Goal: Transaction & Acquisition: Purchase product/service

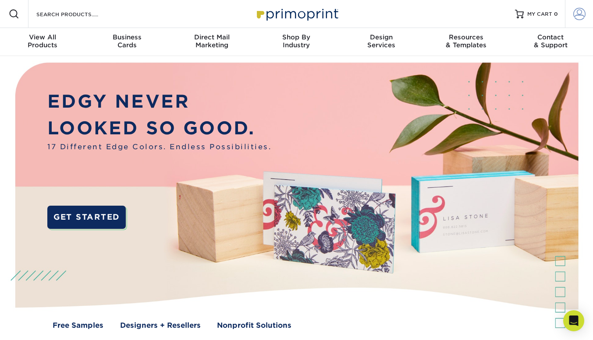
click at [579, 14] on span at bounding box center [579, 14] width 12 height 12
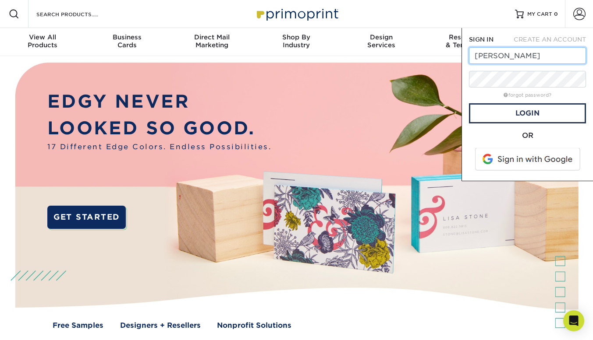
type input "heidi@heidimarieprivatejeweler.com"
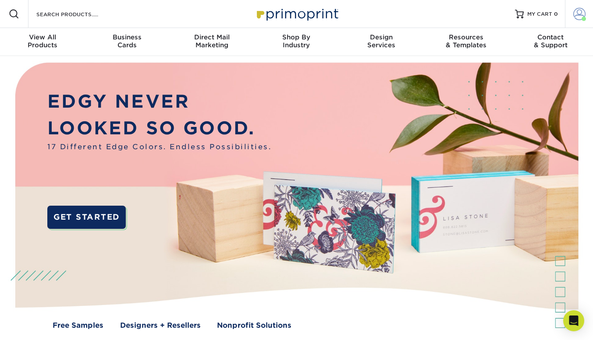
click at [579, 14] on span at bounding box center [579, 14] width 12 height 12
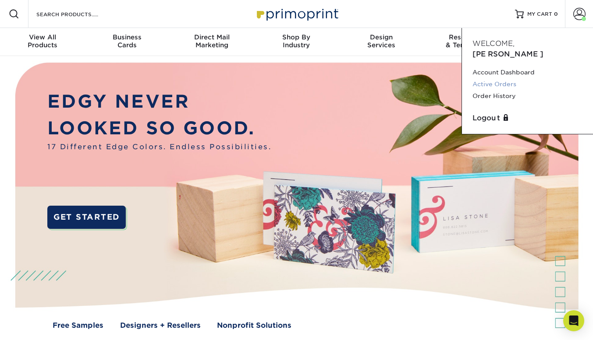
click at [511, 78] on link "Active Orders" at bounding box center [527, 84] width 110 height 12
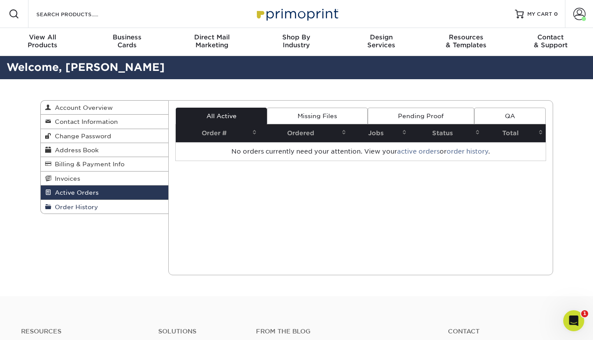
click at [82, 208] on span "Order History" at bounding box center [74, 207] width 47 height 7
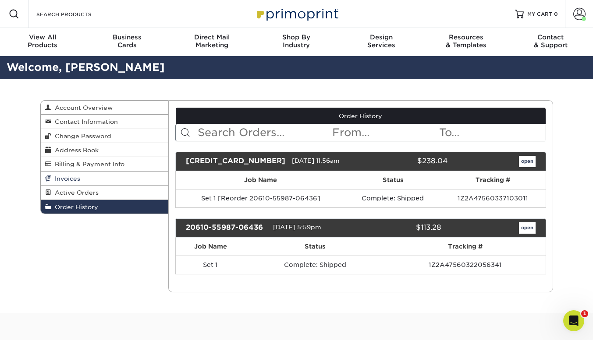
click at [69, 176] on span "Invoices" at bounding box center [65, 178] width 29 height 7
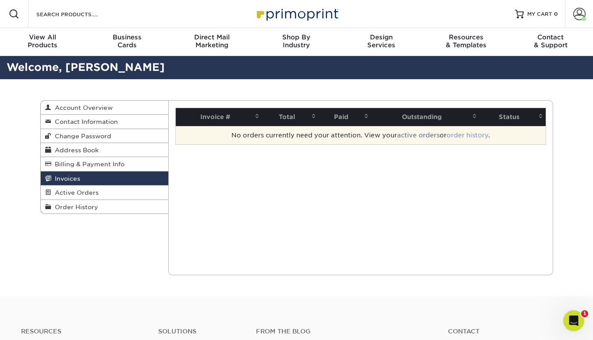
click at [475, 134] on link "order history" at bounding box center [468, 135] width 42 height 7
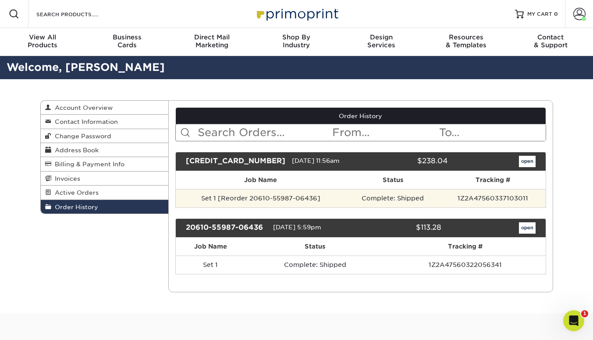
click at [323, 199] on td "Set 1 [Reorder 20610-55987-06436]" at bounding box center [261, 198] width 170 height 18
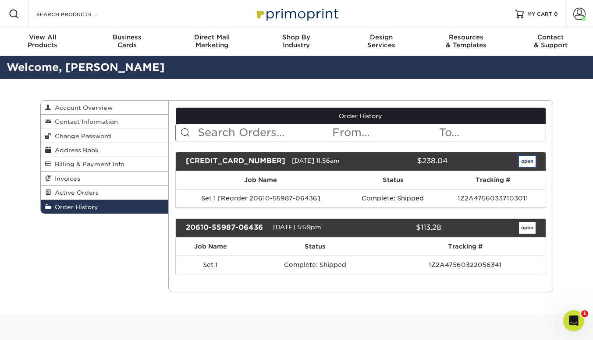
click at [525, 160] on link "open" at bounding box center [527, 161] width 17 height 11
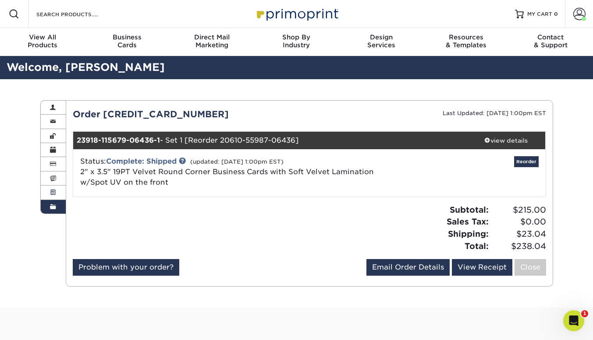
click at [56, 195] on link "Active Orders" at bounding box center [53, 193] width 25 height 14
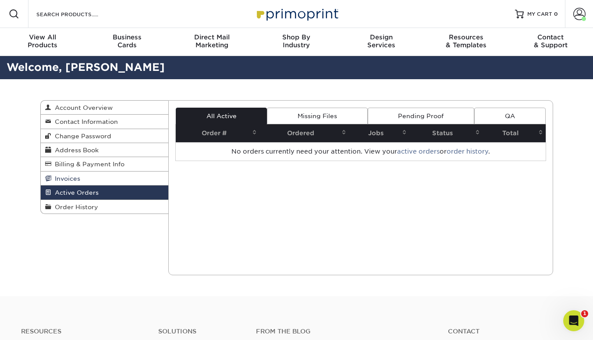
click at [99, 180] on link "Invoices" at bounding box center [105, 179] width 128 height 14
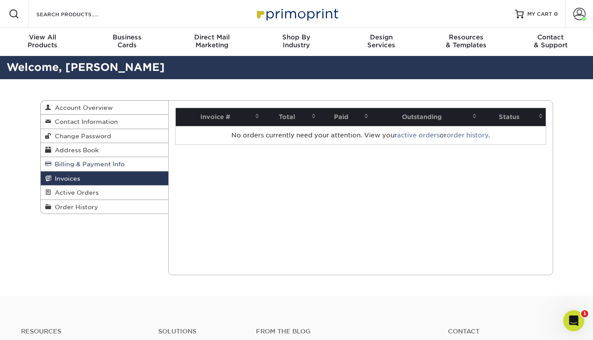
click at [126, 169] on link "Billing & Payment Info" at bounding box center [105, 164] width 128 height 14
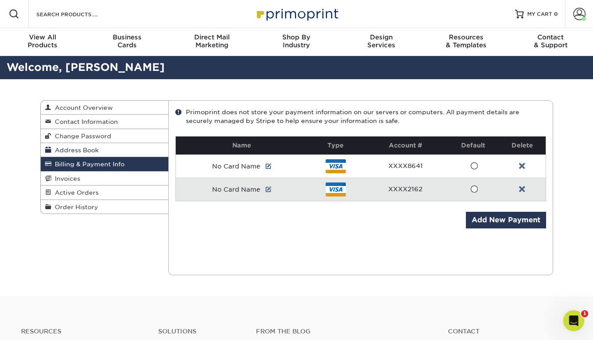
click at [125, 152] on link "Address Book" at bounding box center [105, 150] width 128 height 14
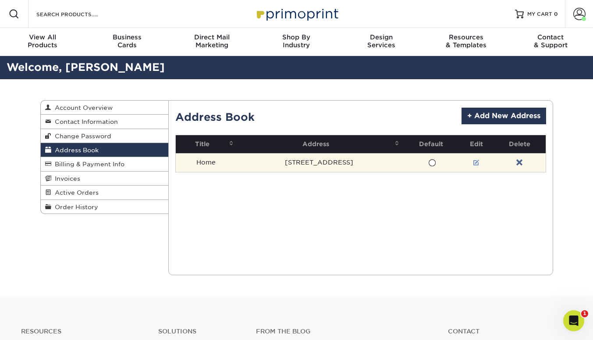
click at [473, 164] on link at bounding box center [476, 163] width 6 height 7
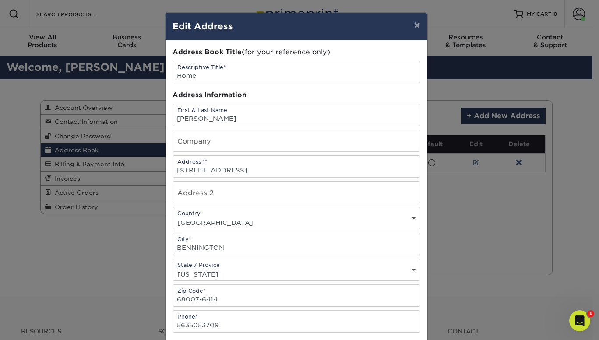
click at [511, 76] on div "× Edit Address Address Book Title (for your reference only) Descriptive Title* …" at bounding box center [299, 170] width 599 height 340
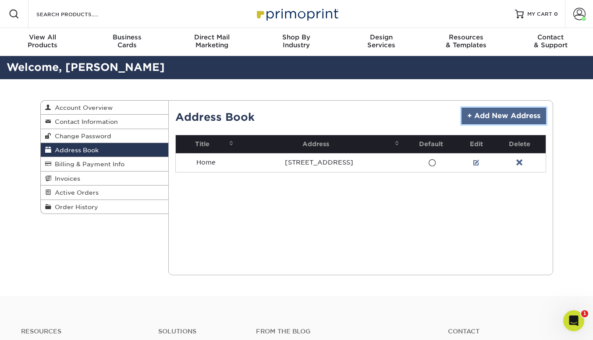
click at [538, 117] on link "+ Add New Address" at bounding box center [503, 116] width 85 height 17
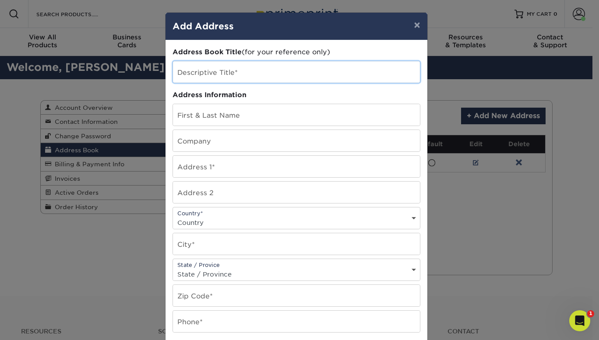
click at [265, 74] on input "text" at bounding box center [296, 71] width 247 height 21
type input "Business Address"
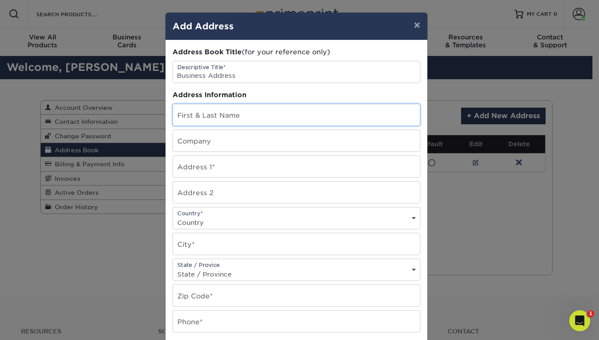
click at [253, 115] on input "text" at bounding box center [296, 114] width 247 height 21
type input "[PERSON_NAME]"
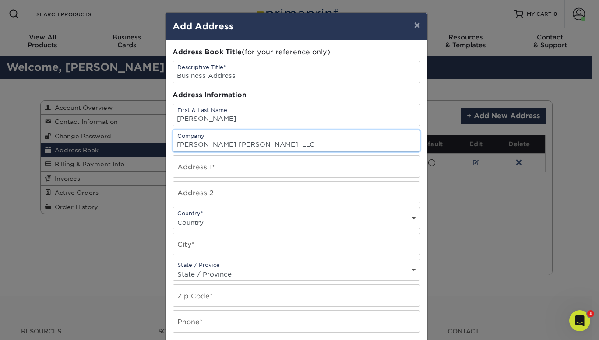
type input "[PERSON_NAME] [PERSON_NAME], LLC"
type input "[STREET_ADDRESS]"
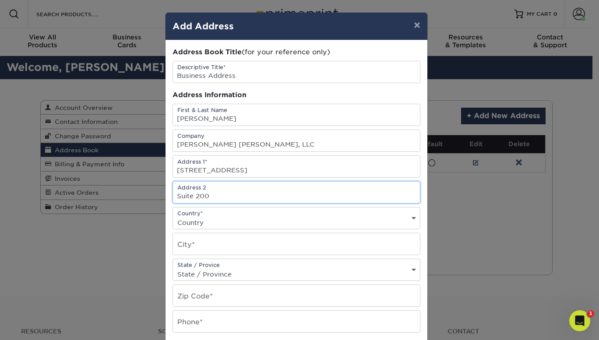
type input "Suite 200"
select select "US"
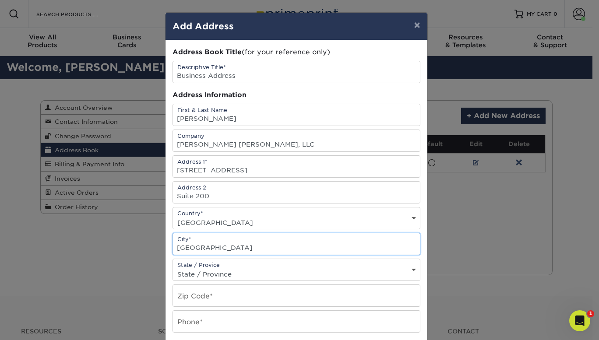
type input "Omaha"
select select "NE"
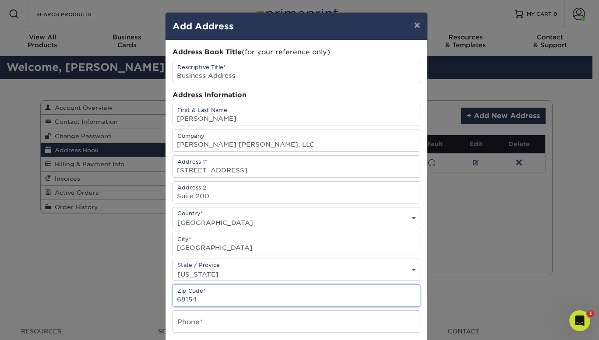
type input "68154"
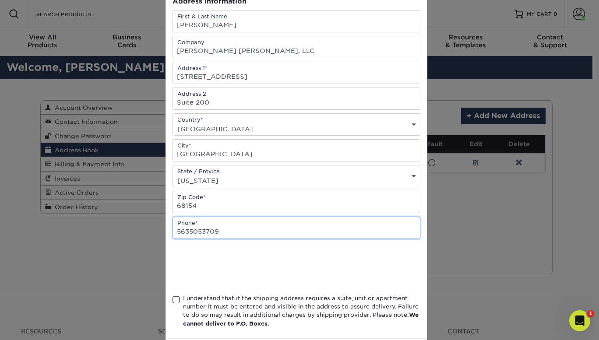
scroll to position [92, 0]
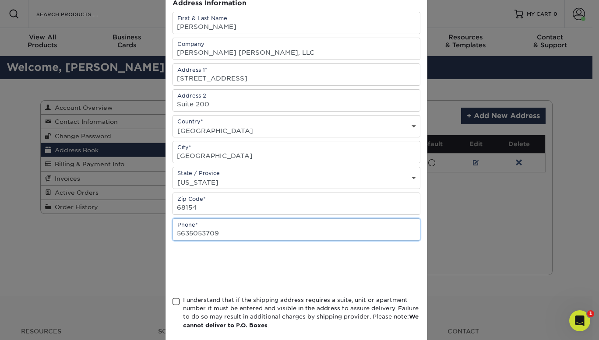
type input "5635053709"
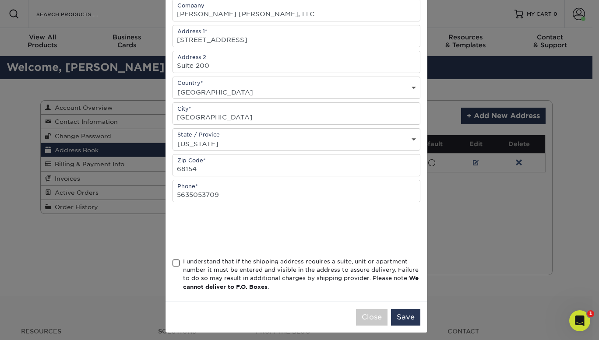
scroll to position [136, 0]
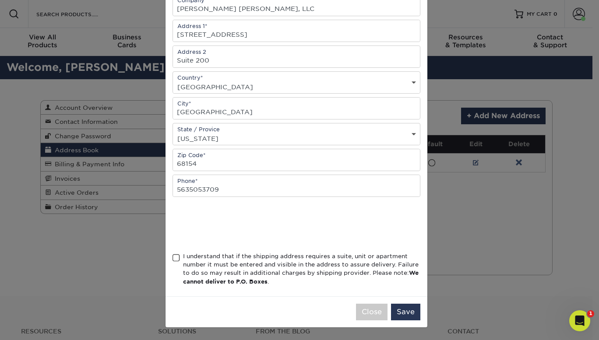
click at [175, 254] on span at bounding box center [176, 258] width 7 height 8
click at [0, 0] on input "I understand that if the shipping address requires a suite, unit or apartment n…" at bounding box center [0, 0] width 0 height 0
click at [404, 312] on button "Save" at bounding box center [405, 312] width 29 height 17
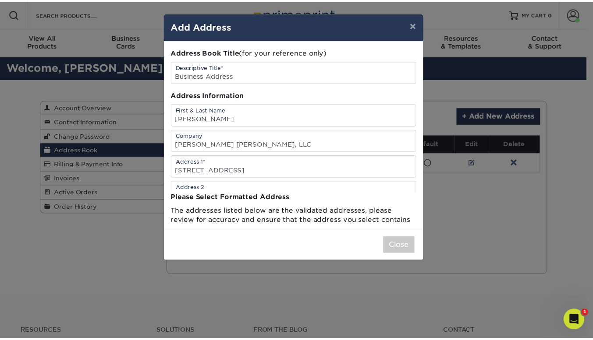
scroll to position [0, 0]
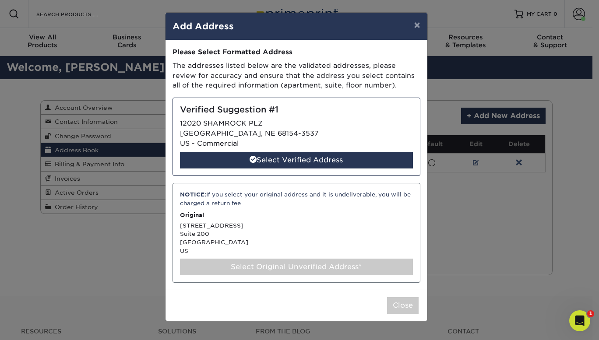
click at [382, 243] on div "NOTICE: If you select your original address and it is undeliverable, you will b…" at bounding box center [297, 233] width 248 height 100
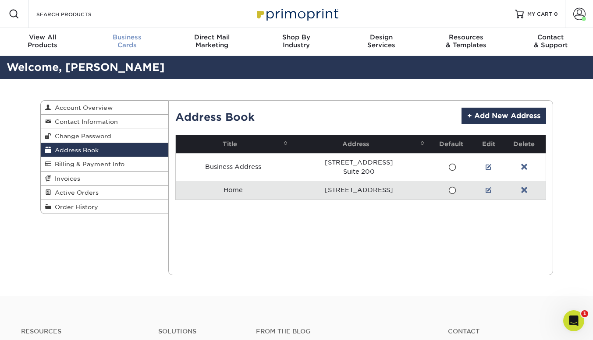
click at [133, 43] on div "Business Cards" at bounding box center [127, 41] width 85 height 16
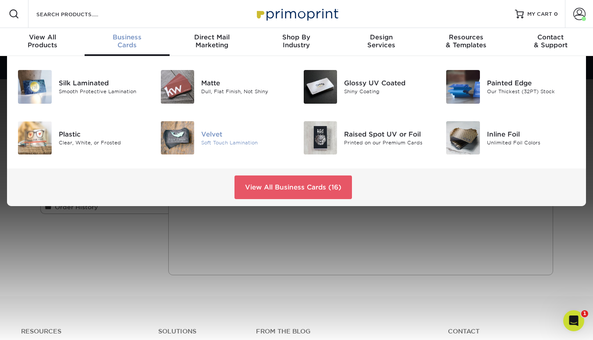
click at [225, 140] on div "Soft Touch Lamination" at bounding box center [245, 142] width 89 height 7
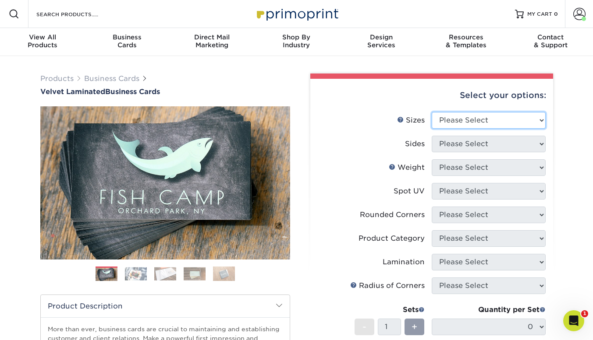
click at [539, 124] on select "Please Select 1.5" x 3.5" - Mini 1.75" x 3.5" - Mini 2" x 2" - Square 2" x 3" -…" at bounding box center [489, 120] width 114 height 17
select select "2.00x3.50"
click at [432, 112] on select "Please Select 1.5" x 3.5" - Mini 1.75" x 3.5" - Mini 2" x 2" - Square 2" x 3" -…" at bounding box center [489, 120] width 114 height 17
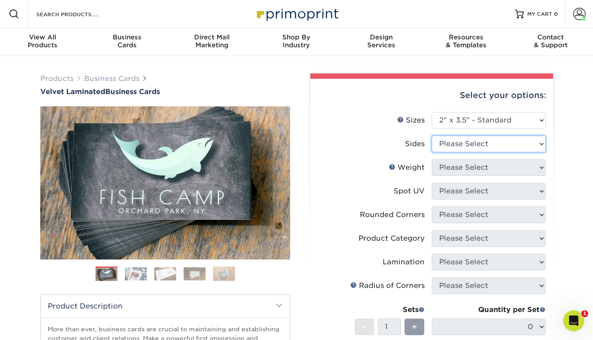
click at [536, 145] on select "Please Select Print Both Sides Print Front Only" at bounding box center [489, 144] width 114 height 17
select select "13abbda7-1d64-4f25-8bb2-c179b224825d"
click at [432, 136] on select "Please Select Print Both Sides Print Front Only" at bounding box center [489, 144] width 114 height 17
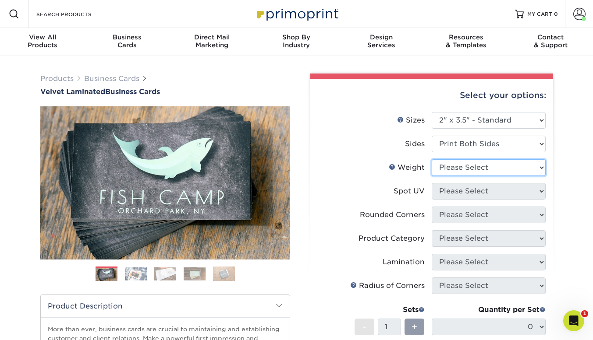
click at [534, 172] on select "Please Select 16PT" at bounding box center [489, 168] width 114 height 17
select select "16PT"
click at [432, 160] on select "Please Select 16PT" at bounding box center [489, 168] width 114 height 17
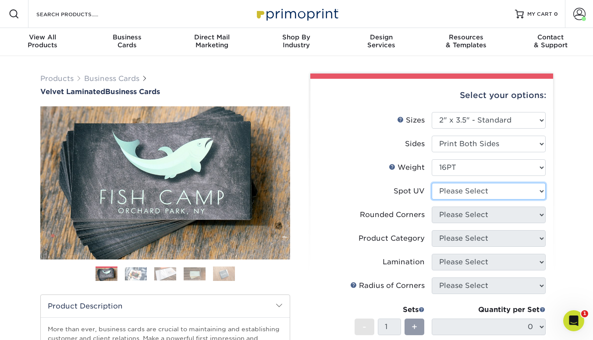
click at [537, 193] on select "Please Select No Spot UV Front and Back (Both Sides) Front Only Back Only" at bounding box center [489, 191] width 114 height 17
select select "1"
click at [432, 183] on select "Please Select No Spot UV Front and Back (Both Sides) Front Only Back Only" at bounding box center [489, 191] width 114 height 17
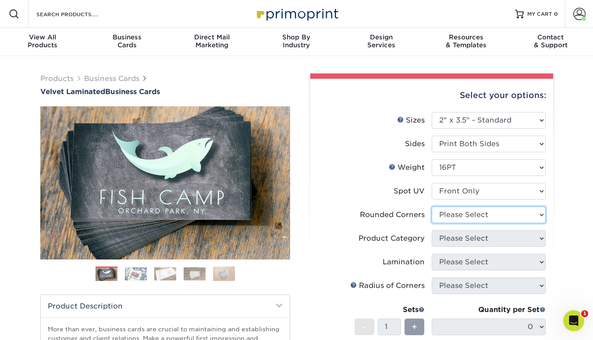
click at [536, 216] on select "Please Select Yes - Round 2 Corners Yes - Round 4 Corners No" at bounding box center [489, 215] width 114 height 17
select select "7672df9e-0e0a-464d-8e1f-920c575e4da3"
click at [432, 207] on select "Please Select Yes - Round 2 Corners Yes - Round 4 Corners No" at bounding box center [489, 215] width 114 height 17
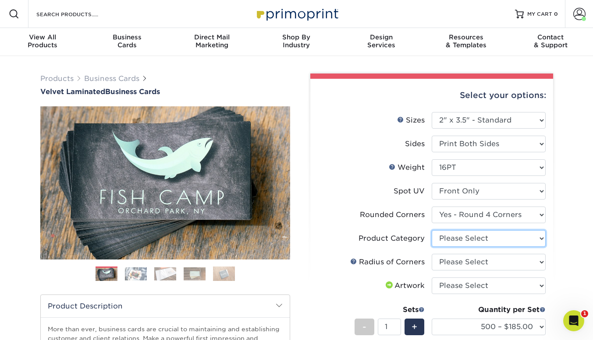
click at [540, 242] on select "Please Select Business Cards" at bounding box center [489, 239] width 114 height 17
select select "3b5148f1-0588-4f88-a218-97bcfdce65c1"
click at [432, 231] on select "Please Select Business Cards" at bounding box center [489, 239] width 114 height 17
click at [539, 265] on select "Please Select Rounded 1/8" Rounded 1/4"" at bounding box center [489, 262] width 114 height 17
select select "479fbfe7-6a0c-4895-8c9a-81739b7486c9"
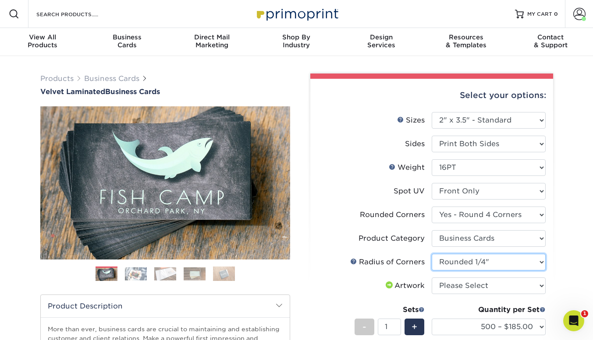
click at [432, 254] on select "Please Select Rounded 1/8" Rounded 1/4"" at bounding box center [489, 262] width 114 height 17
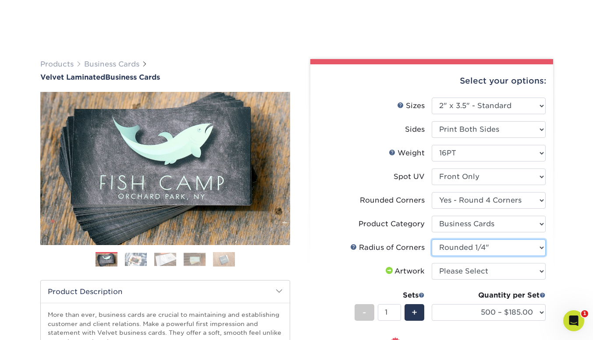
scroll to position [65, 0]
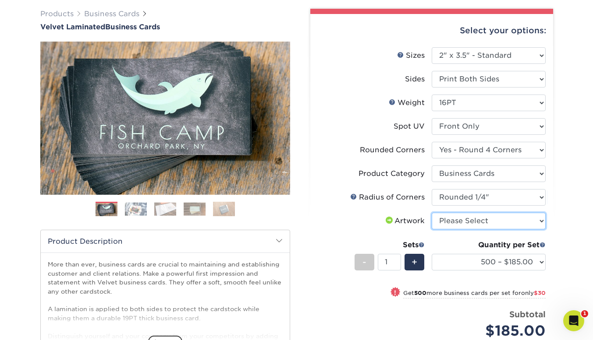
click at [535, 224] on select "Please Select I will upload files I need a design - $100" at bounding box center [489, 221] width 114 height 17
select select "upload"
click at [432, 213] on select "Please Select I will upload files I need a design - $100" at bounding box center [489, 221] width 114 height 17
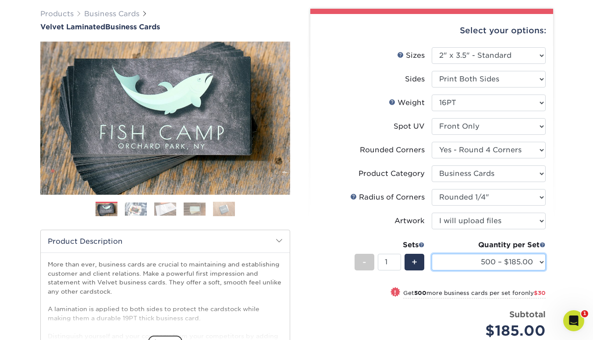
click at [540, 266] on select "500 – $185.00 1000 – $215.00 2500 – $518.00 5000 – $869.00 10000 – $1557.00" at bounding box center [489, 262] width 114 height 17
click at [582, 246] on div "Products Business Cards Velvet Laminated Business Cards Previous Next" at bounding box center [296, 231] width 593 height 481
click at [537, 264] on select "500 – $185.00 1000 – $215.00 2500 – $518.00 5000 – $869.00 10000 – $1557.00" at bounding box center [489, 262] width 114 height 17
select select "1000 – $215.00"
click at [432, 254] on select "500 – $185.00 1000 – $215.00 2500 – $518.00 5000 – $869.00 10000 – $1557.00" at bounding box center [489, 262] width 114 height 17
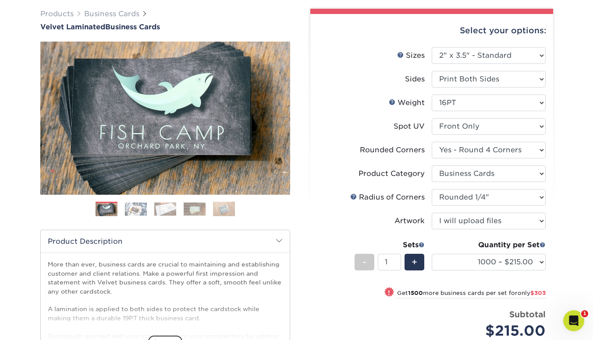
click at [135, 212] on img at bounding box center [136, 209] width 22 height 14
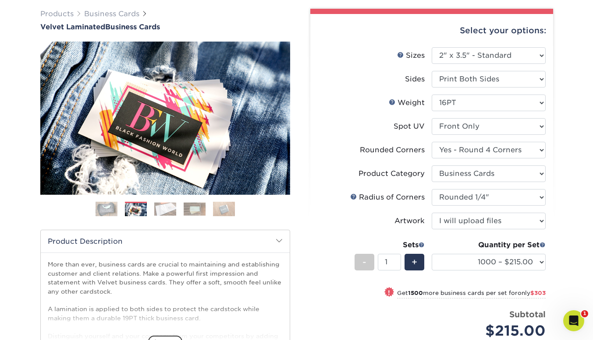
click at [164, 208] on img at bounding box center [165, 209] width 22 height 14
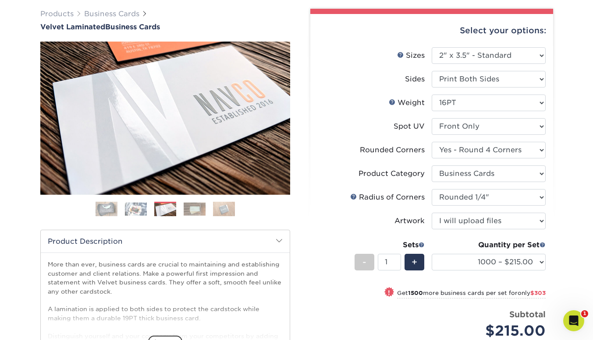
click at [195, 209] on img at bounding box center [195, 209] width 22 height 14
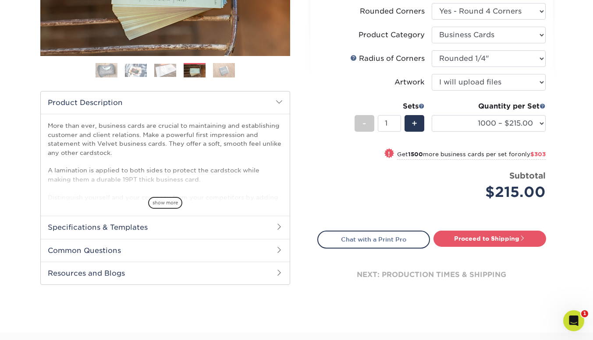
scroll to position [204, 0]
click at [163, 203] on span "show more" at bounding box center [165, 203] width 34 height 12
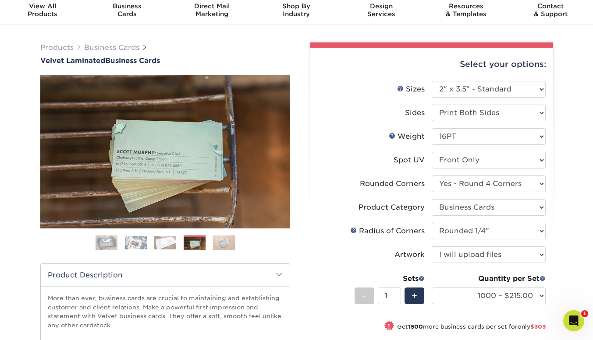
scroll to position [29, 0]
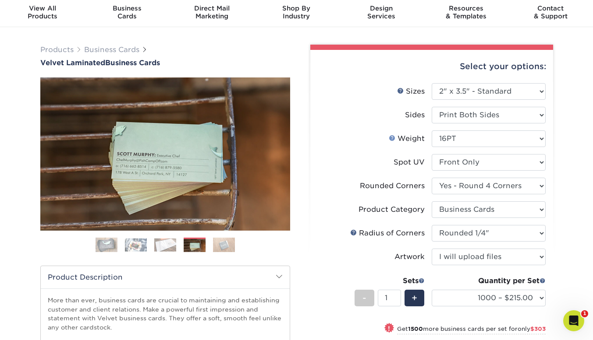
click at [394, 138] on link "Weight Help" at bounding box center [392, 138] width 7 height 7
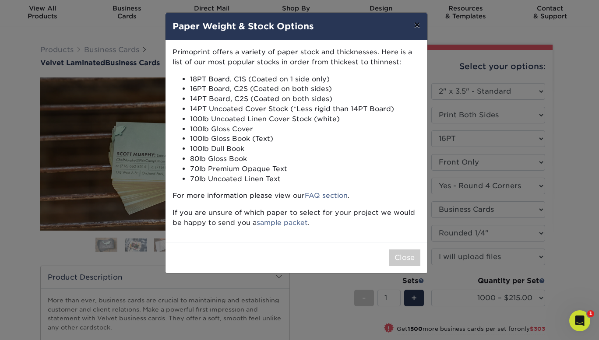
click at [418, 28] on button "×" at bounding box center [417, 25] width 20 height 25
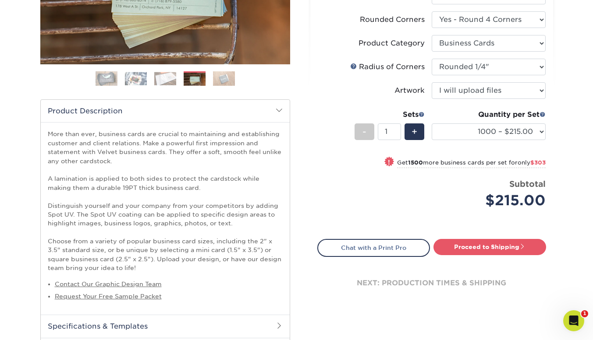
scroll to position [196, 0]
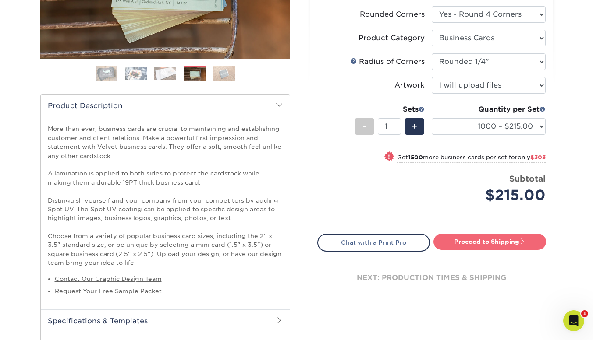
click at [522, 248] on link "Proceed to Shipping" at bounding box center [489, 242] width 113 height 16
type input "Set 1"
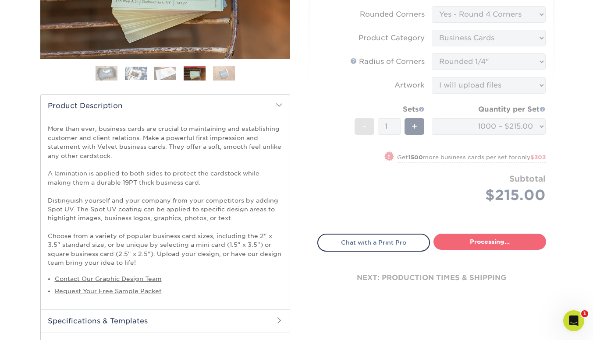
select select "224a8238-c2c5-42a6-a01a-b4171edc45aa"
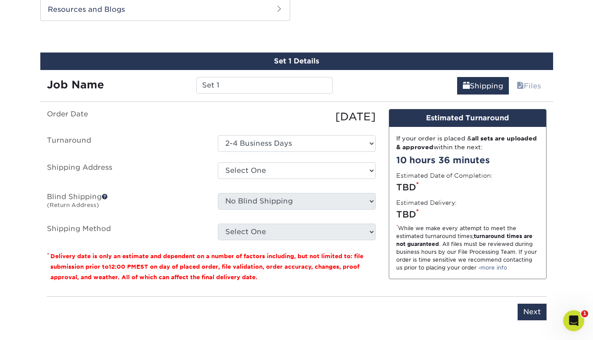
scroll to position [560, 0]
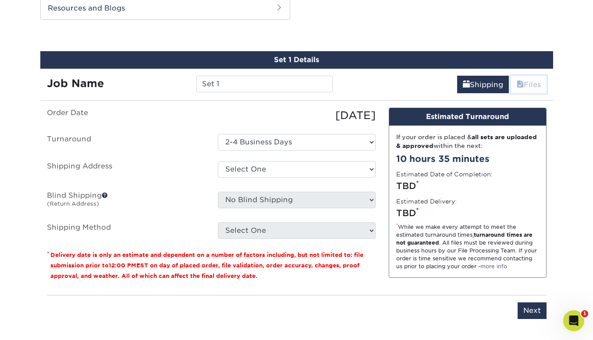
click at [528, 87] on link "Files" at bounding box center [528, 85] width 35 height 18
click at [526, 84] on link "Files" at bounding box center [528, 85] width 35 height 18
click at [525, 86] on link "Files" at bounding box center [528, 85] width 35 height 18
click at [535, 89] on link "Files" at bounding box center [528, 85] width 35 height 18
click at [524, 85] on link "Files" at bounding box center [528, 85] width 35 height 18
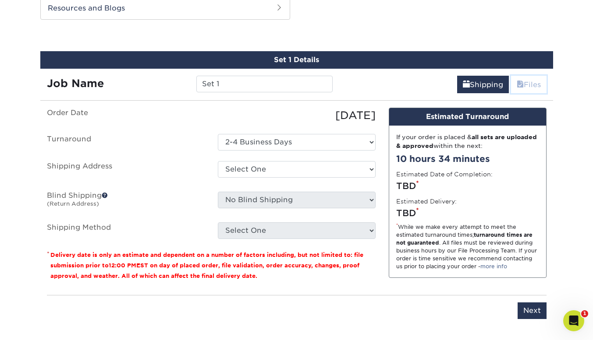
click at [528, 89] on link "Files" at bounding box center [528, 85] width 35 height 18
click at [531, 83] on link "Files" at bounding box center [528, 85] width 35 height 18
click at [538, 314] on input "Next" at bounding box center [532, 311] width 29 height 17
type input "Next"
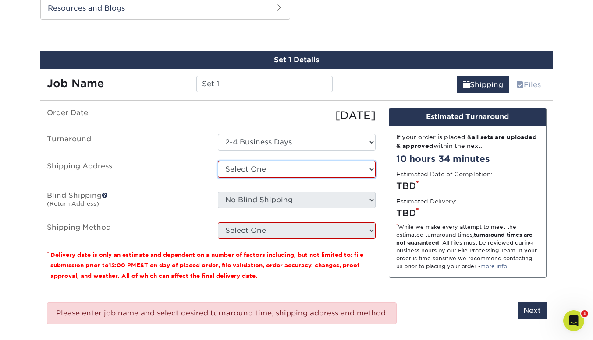
click at [357, 171] on select "Select One Business Address Home + Add New Address" at bounding box center [297, 169] width 158 height 17
select select "286484"
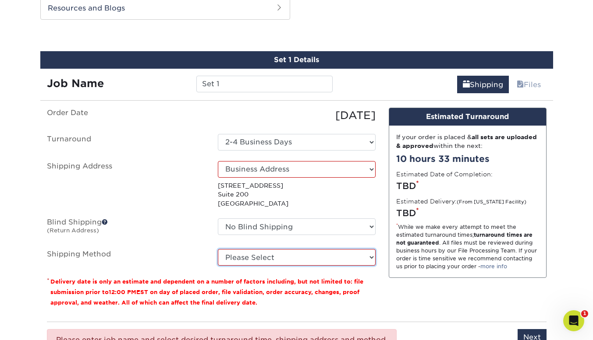
click at [357, 259] on select "Please Select Ground Shipping (+$8.96) 3 Day Shipping Service (+$16.58) 2 Day A…" at bounding box center [297, 257] width 158 height 17
select select "03"
click at [218, 249] on select "Please Select Ground Shipping (+$8.96) 3 Day Shipping Service (+$16.58) 2 Day A…" at bounding box center [297, 257] width 158 height 17
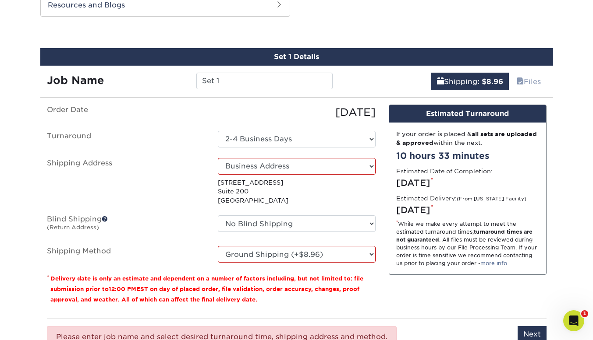
scroll to position [554, 0]
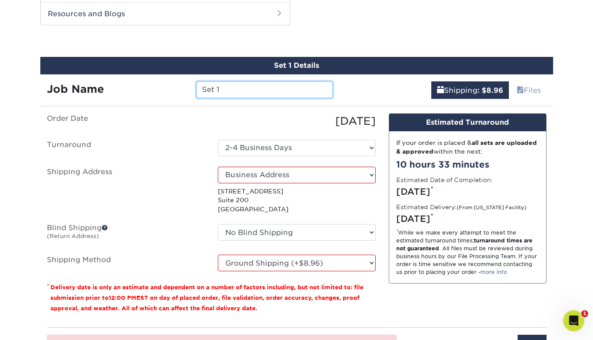
click at [225, 88] on input "Set 1" at bounding box center [264, 90] width 136 height 17
type input "S"
type input "[PERSON_NAME]'s Business Cards"
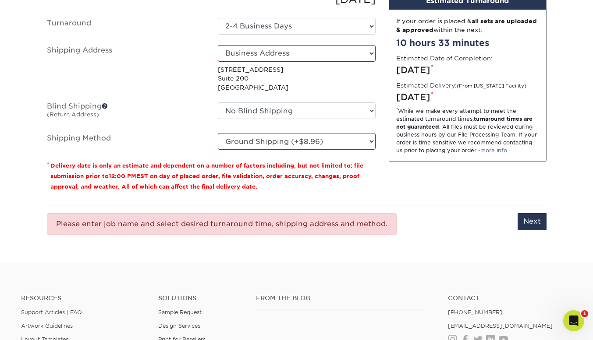
scroll to position [689, 0]
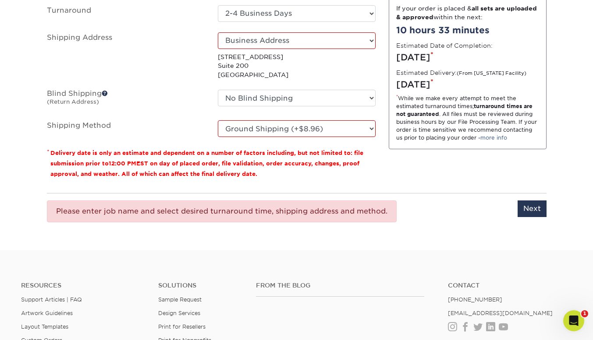
click at [532, 211] on input "Next" at bounding box center [532, 209] width 29 height 17
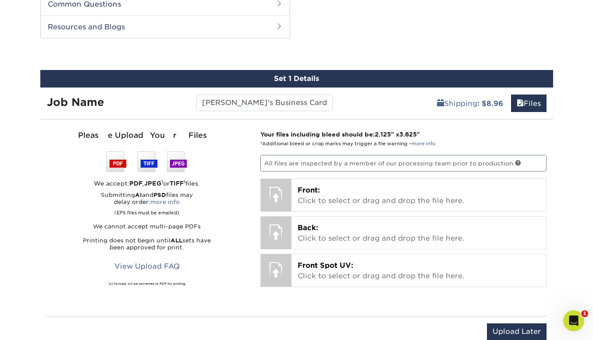
scroll to position [536, 0]
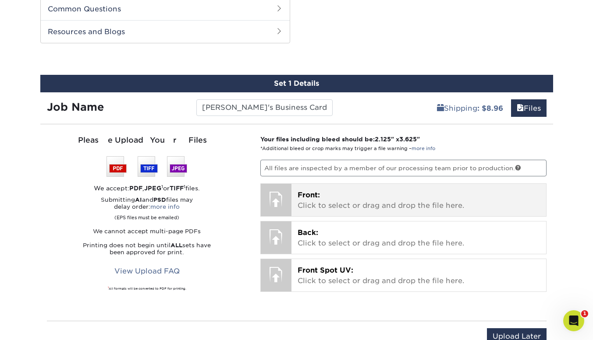
click at [522, 197] on p "Front: Click to select or drag and drop the file here." at bounding box center [419, 200] width 242 height 21
click at [369, 202] on p "Front: Click to select or drag and drop the file here." at bounding box center [419, 200] width 242 height 21
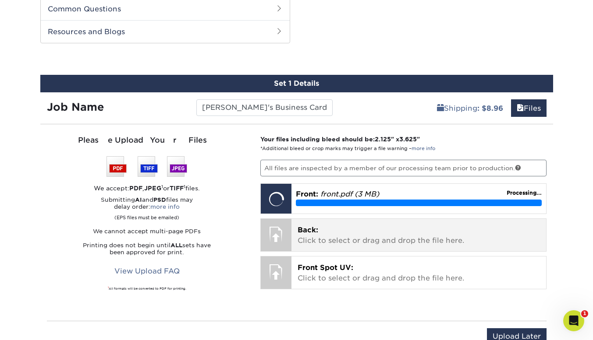
click at [367, 232] on p "Back: Click to select or drag and drop the file here." at bounding box center [419, 235] width 242 height 21
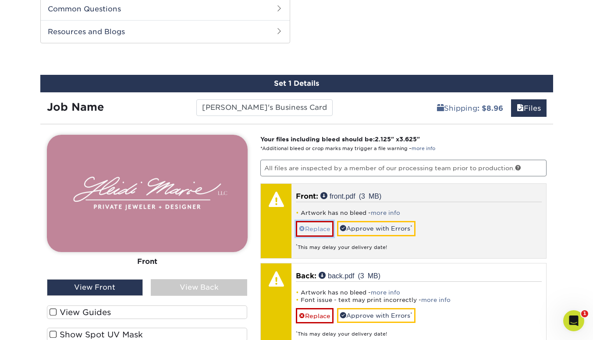
click at [315, 229] on link "Replace" at bounding box center [315, 228] width 38 height 15
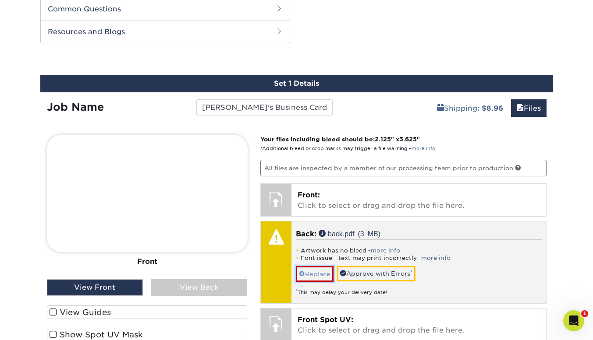
click at [310, 272] on link "Replace" at bounding box center [315, 273] width 38 height 15
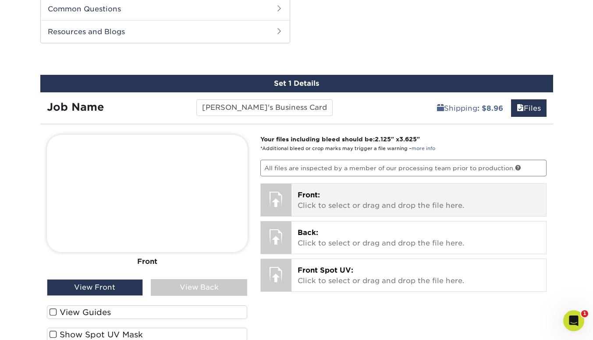
click at [328, 202] on p "Front: Click to select or drag and drop the file here." at bounding box center [419, 200] width 242 height 21
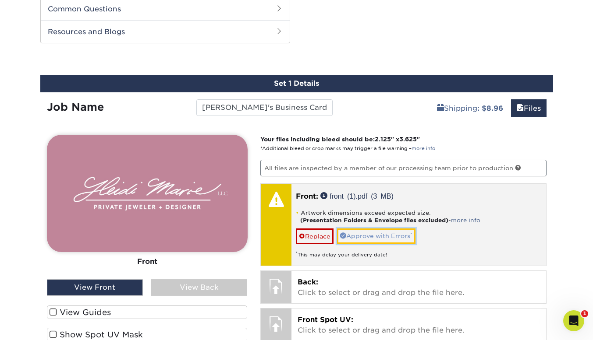
click at [340, 234] on link "Approve with Errors *" at bounding box center [376, 236] width 78 height 15
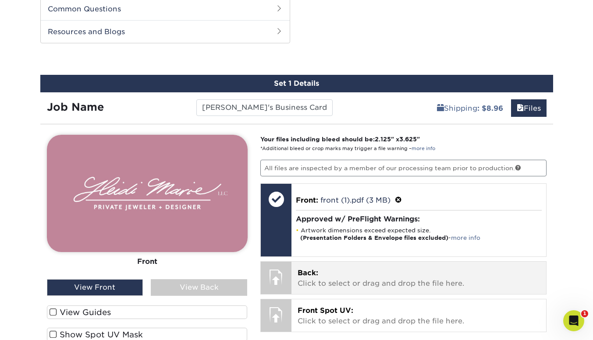
click at [334, 274] on p "Back: Click to select or drag and drop the file here." at bounding box center [419, 278] width 242 height 21
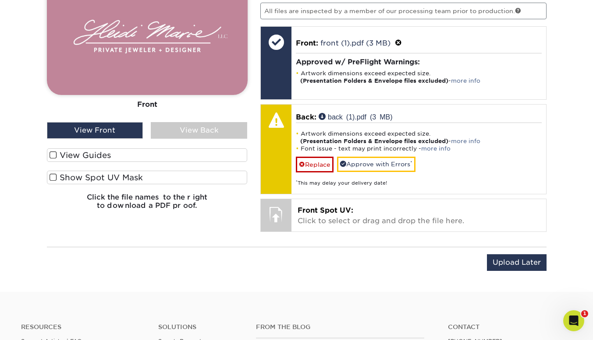
scroll to position [697, 0]
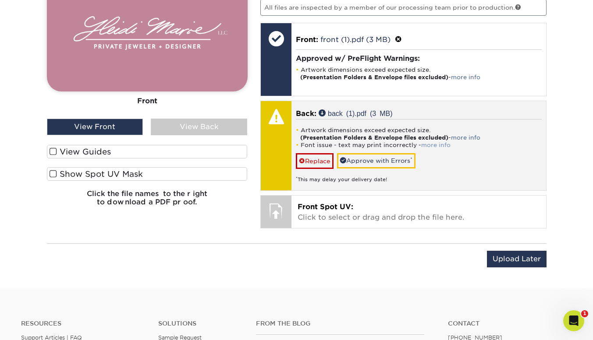
click at [435, 143] on link "more info" at bounding box center [435, 145] width 29 height 7
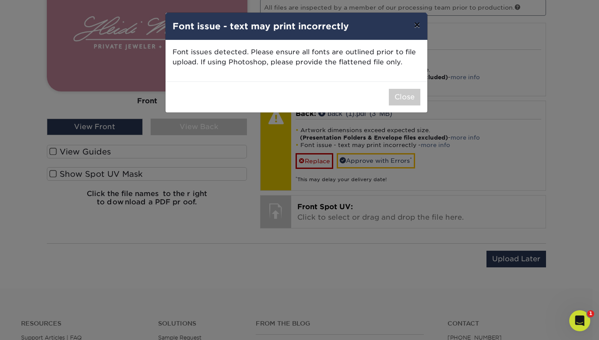
click at [417, 27] on button "×" at bounding box center [417, 25] width 20 height 25
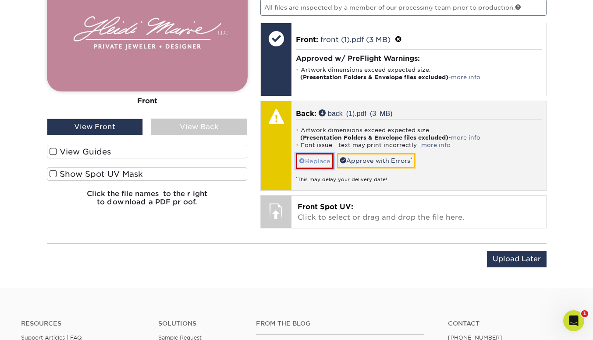
click at [319, 157] on link "Replace" at bounding box center [315, 160] width 38 height 15
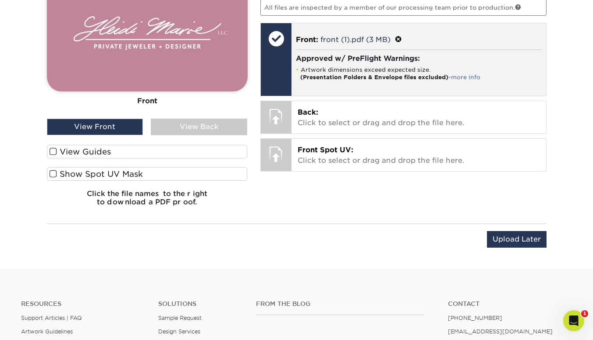
click at [332, 67] on li "Artwork dimensions exceed expected size. (Presentation Folders & Envelope files…" at bounding box center [419, 73] width 246 height 15
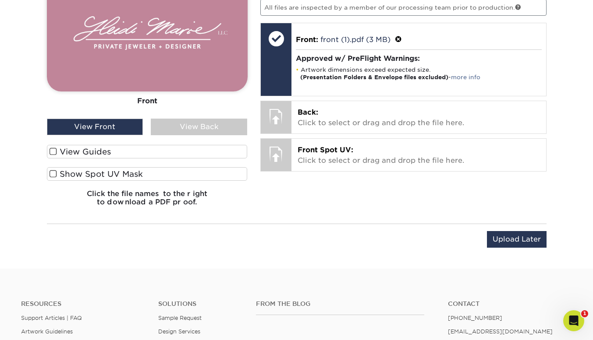
click at [110, 129] on div "View Front" at bounding box center [95, 127] width 96 height 17
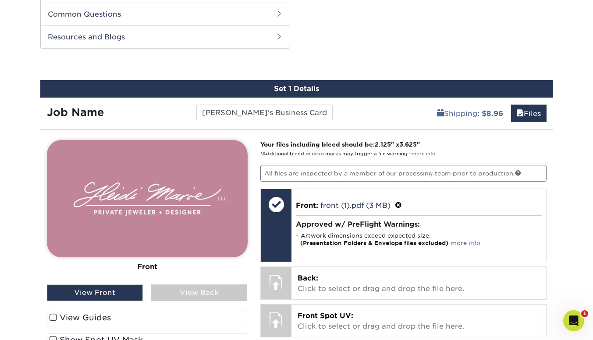
scroll to position [542, 0]
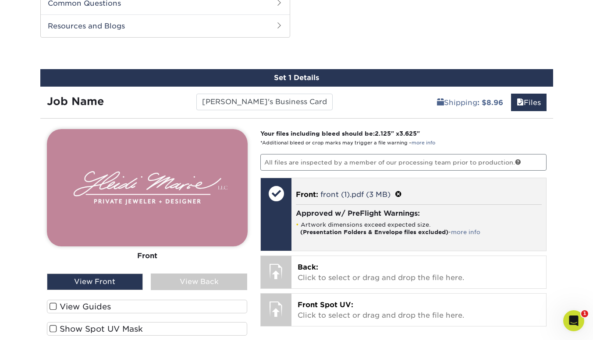
click at [400, 192] on span at bounding box center [398, 195] width 7 height 8
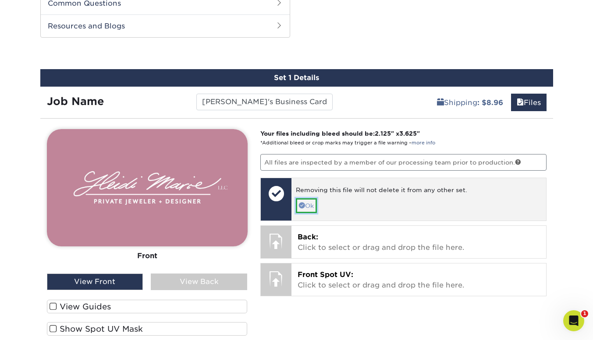
click at [308, 206] on link "Ok" at bounding box center [306, 206] width 21 height 15
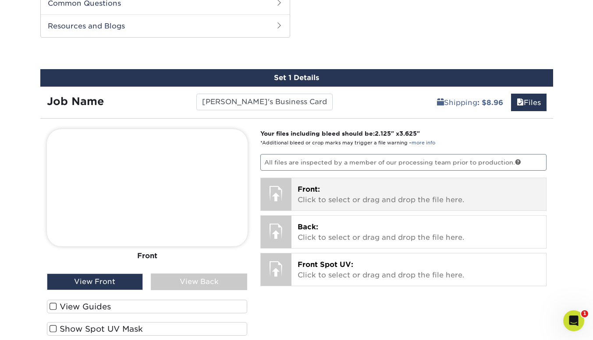
click at [324, 190] on p "Front: Click to select or drag and drop the file here." at bounding box center [419, 194] width 242 height 21
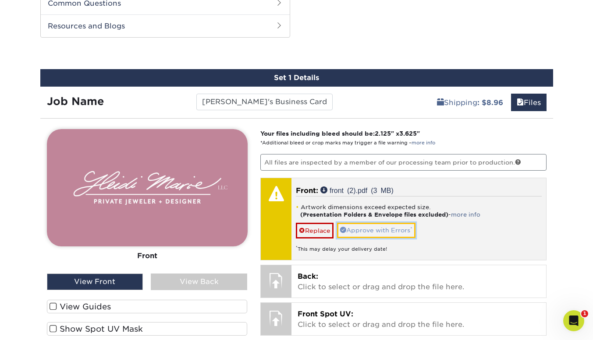
click at [392, 230] on link "Approve with Errors *" at bounding box center [376, 230] width 78 height 15
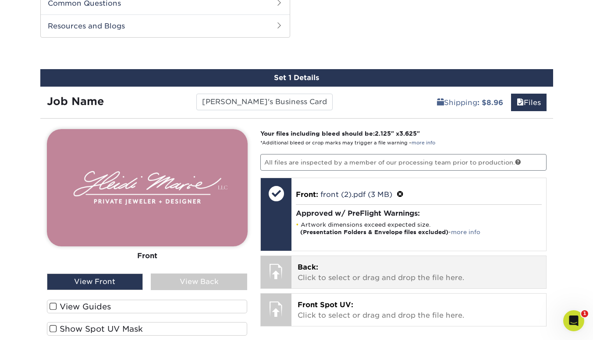
click at [319, 274] on p "Back: Click to select or drag and drop the file here." at bounding box center [419, 272] width 242 height 21
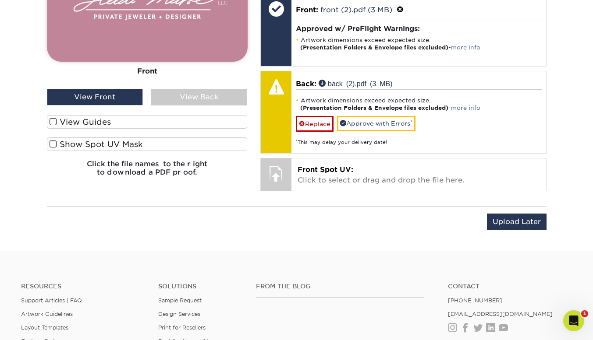
scroll to position [728, 0]
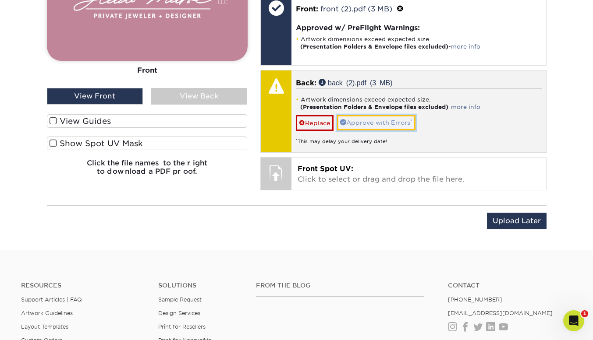
click at [353, 119] on link "Approve with Errors *" at bounding box center [376, 122] width 78 height 15
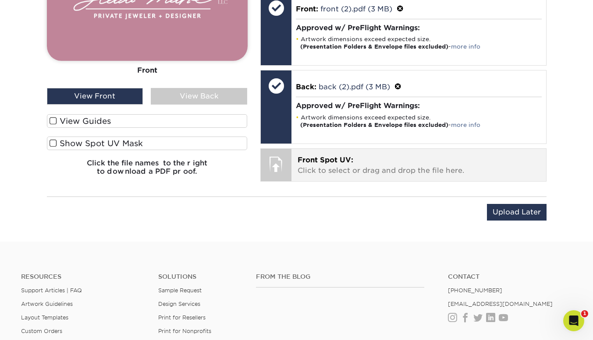
click at [335, 169] on p "Front Spot UV: Click to select or drag and drop the file here." at bounding box center [419, 165] width 242 height 21
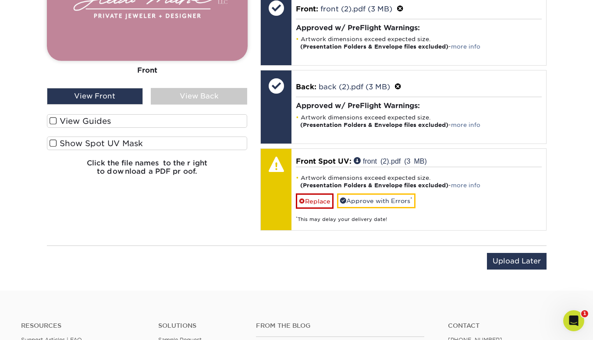
click at [54, 118] on span at bounding box center [53, 121] width 7 height 8
click at [0, 0] on input "View Guides" at bounding box center [0, 0] width 0 height 0
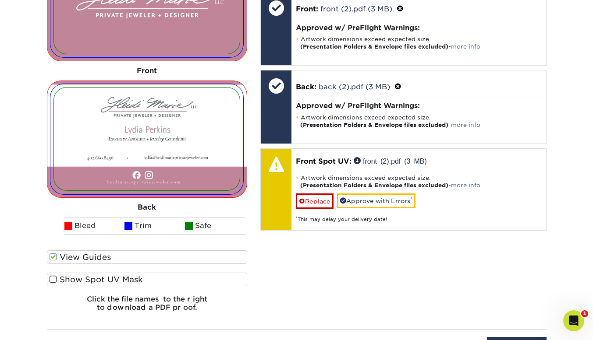
scroll to position [864, 0]
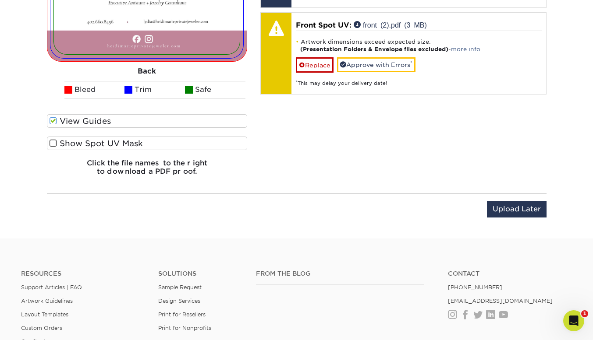
click at [54, 145] on span at bounding box center [53, 143] width 7 height 8
click at [0, 0] on input "Show Spot UV Mask" at bounding box center [0, 0] width 0 height 0
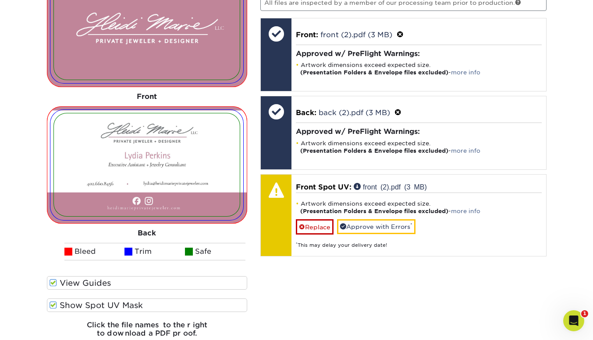
scroll to position [705, 0]
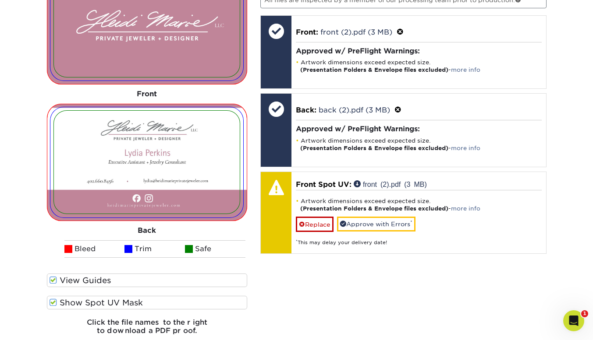
click at [55, 303] on span at bounding box center [53, 303] width 7 height 8
click at [0, 0] on input "Show Spot UV Mask" at bounding box center [0, 0] width 0 height 0
click at [55, 303] on span at bounding box center [53, 303] width 7 height 8
click at [0, 0] on input "Show Spot UV Mask" at bounding box center [0, 0] width 0 height 0
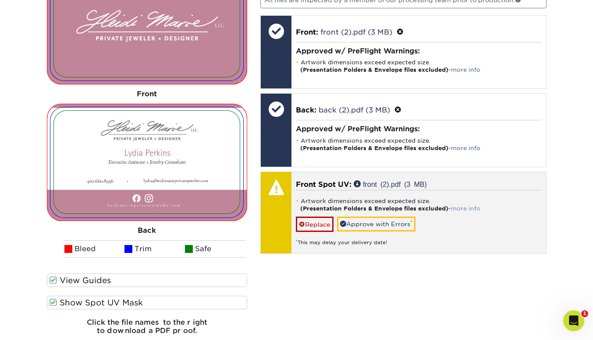
click at [476, 209] on link "more info" at bounding box center [465, 209] width 29 height 7
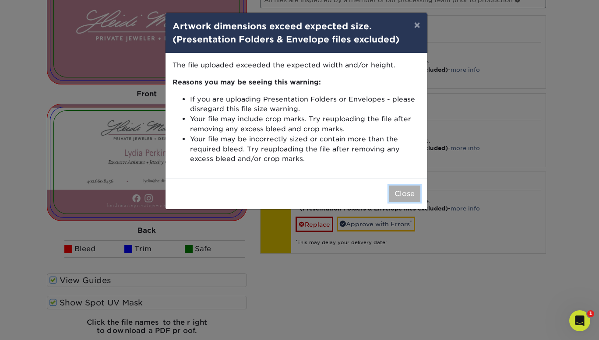
click at [398, 195] on button "Close" at bounding box center [405, 194] width 32 height 17
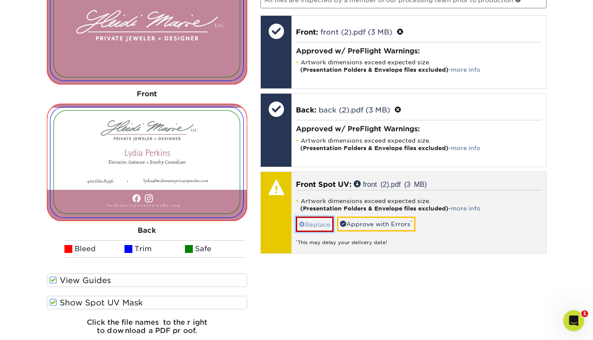
click at [313, 225] on link "Replace" at bounding box center [315, 224] width 38 height 15
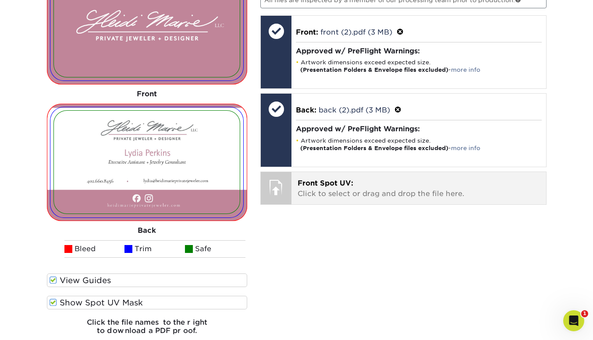
click at [333, 181] on span "Front Spot UV:" at bounding box center [326, 183] width 56 height 8
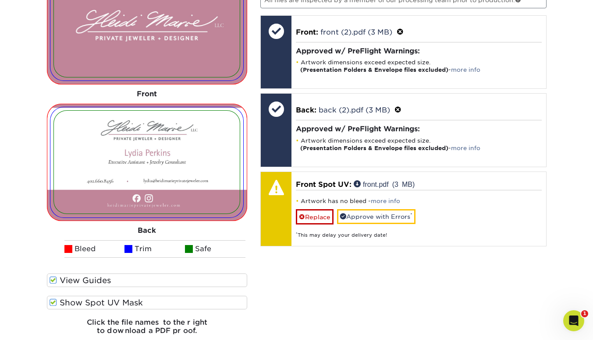
click at [53, 303] on span at bounding box center [53, 303] width 7 height 8
click at [0, 0] on input "Show Spot UV Mask" at bounding box center [0, 0] width 0 height 0
click at [53, 303] on span at bounding box center [53, 303] width 7 height 8
click at [0, 0] on input "Show Spot UV Mask" at bounding box center [0, 0] width 0 height 0
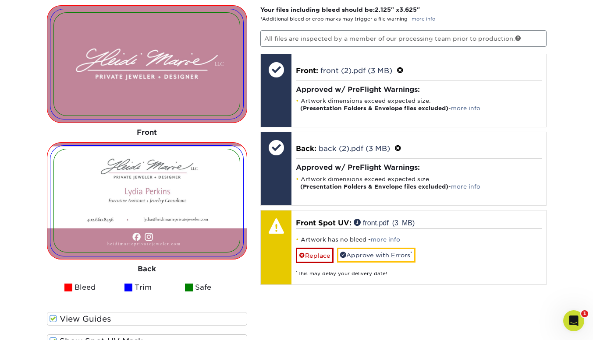
scroll to position [671, 0]
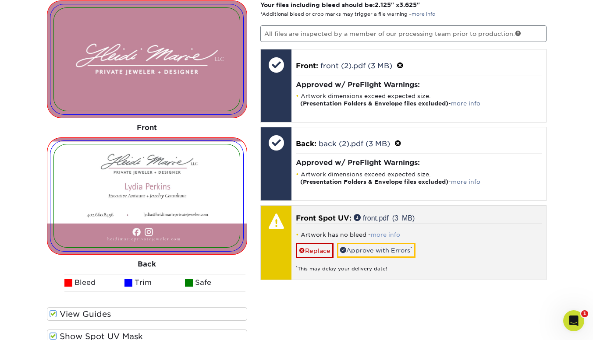
click at [385, 232] on link "more info" at bounding box center [385, 235] width 29 height 7
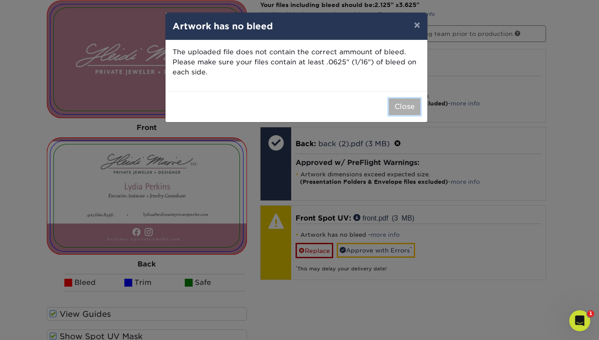
click at [404, 106] on button "Close" at bounding box center [405, 107] width 32 height 17
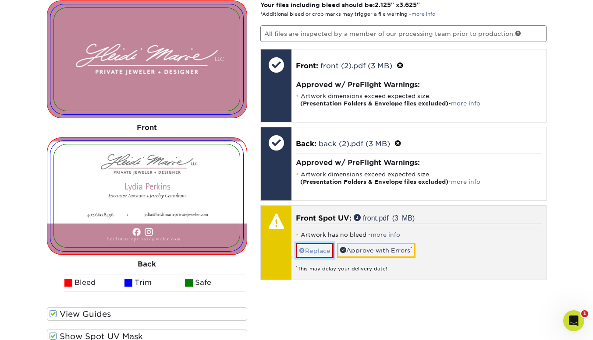
click at [316, 248] on link "Replace" at bounding box center [315, 250] width 38 height 15
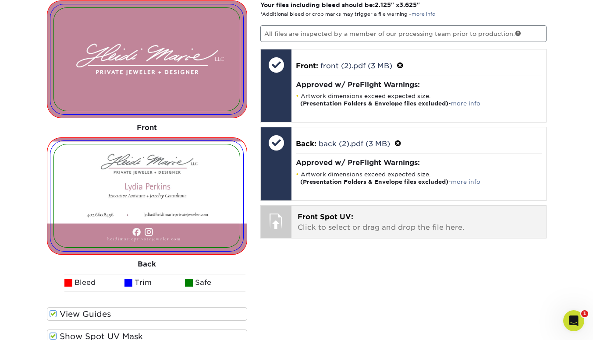
click at [330, 220] on span "Front Spot UV:" at bounding box center [326, 217] width 56 height 8
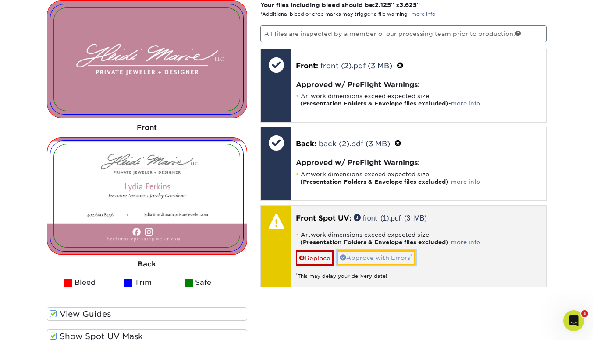
click at [365, 254] on link "Approve with Errors *" at bounding box center [376, 258] width 78 height 15
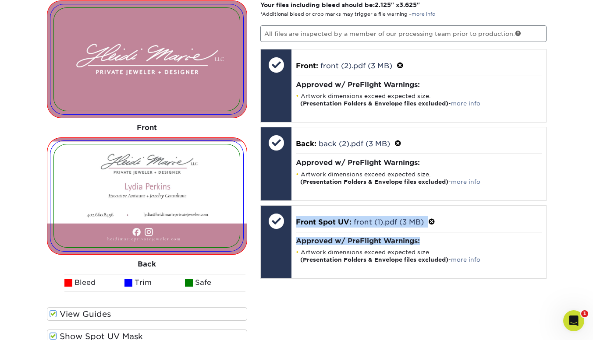
drag, startPoint x: 592, startPoint y: 191, endPoint x: 599, endPoint y: 228, distance: 37.4
click at [592, 228] on html "Resources Menu Search Products Account Welcome, Heidi Account Dashboard Active …" at bounding box center [296, 8] width 593 height 1359
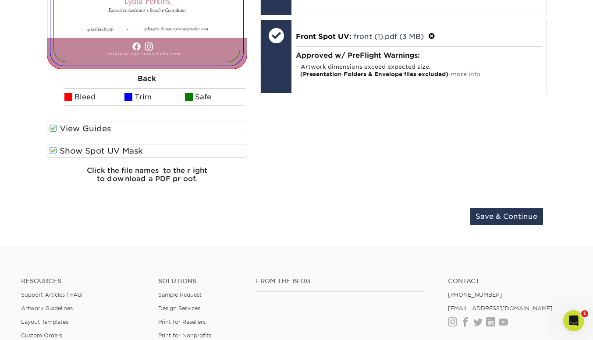
scroll to position [864, 0]
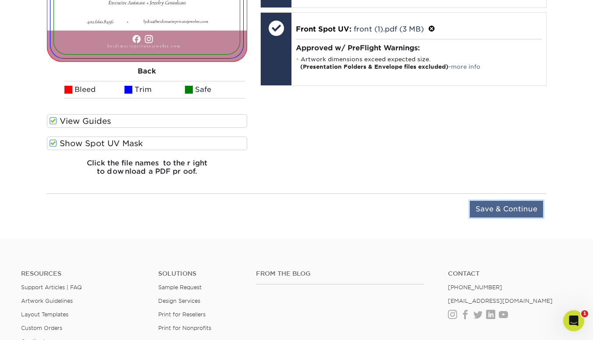
click at [485, 205] on input "Save & Continue" at bounding box center [506, 209] width 73 height 17
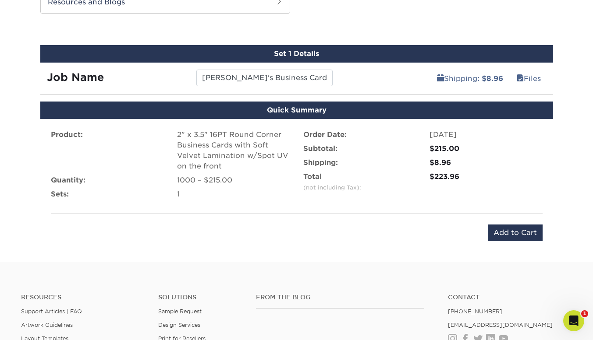
scroll to position [570, 0]
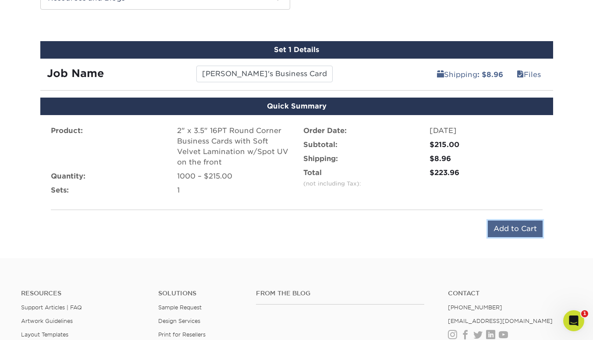
click at [505, 230] on input "Add to Cart" at bounding box center [515, 229] width 55 height 17
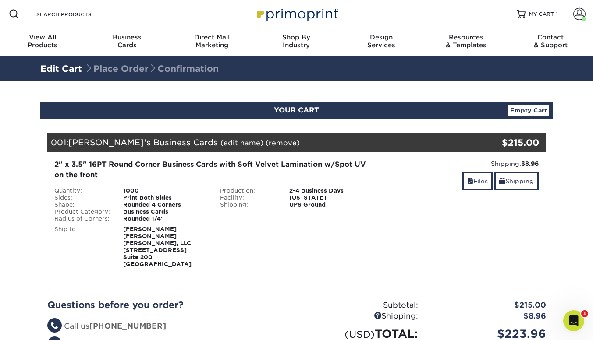
click at [64, 65] on link "Edit Cart" at bounding box center [61, 69] width 42 height 11
click at [66, 67] on link "Edit Cart" at bounding box center [61, 69] width 42 height 11
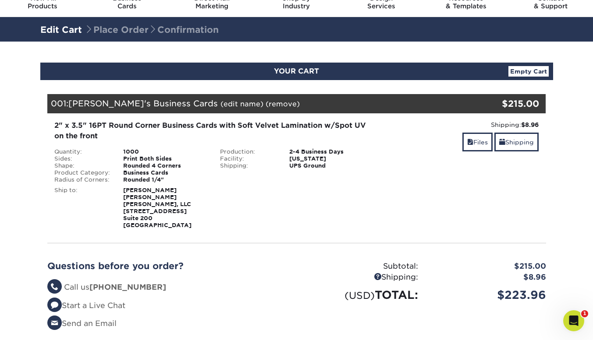
scroll to position [35, 0]
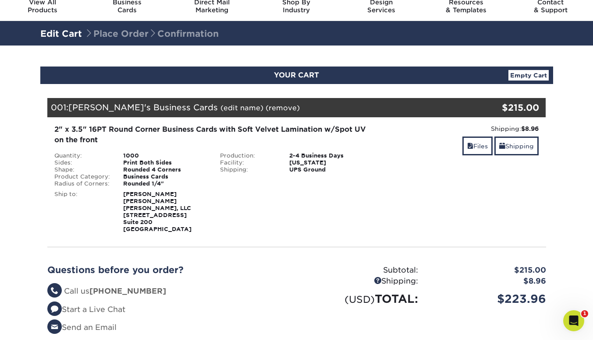
click at [518, 71] on link "Empty Cart" at bounding box center [528, 75] width 40 height 11
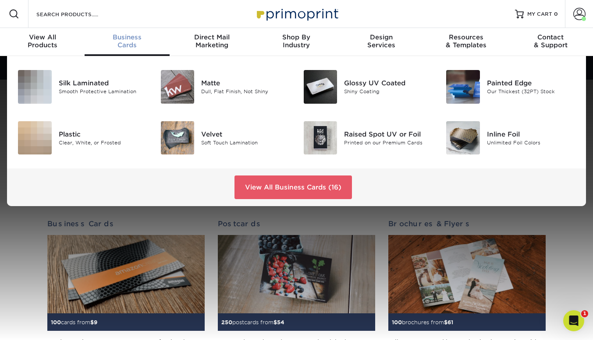
click at [125, 40] on span "Business" at bounding box center [127, 37] width 85 height 8
click at [222, 140] on div "Soft Touch Lamination" at bounding box center [245, 142] width 89 height 7
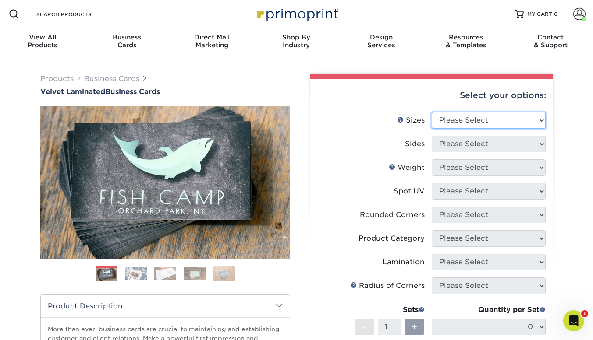
click at [482, 118] on select "Please Select 1.5" x 3.5" - Mini 1.75" x 3.5" - Mini 2" x 2" - Square 2" x 3" -…" at bounding box center [489, 120] width 114 height 17
select select "2.00x3.50"
click at [432, 112] on select "Please Select 1.5" x 3.5" - Mini 1.75" x 3.5" - Mini 2" x 2" - Square 2" x 3" -…" at bounding box center [489, 120] width 114 height 17
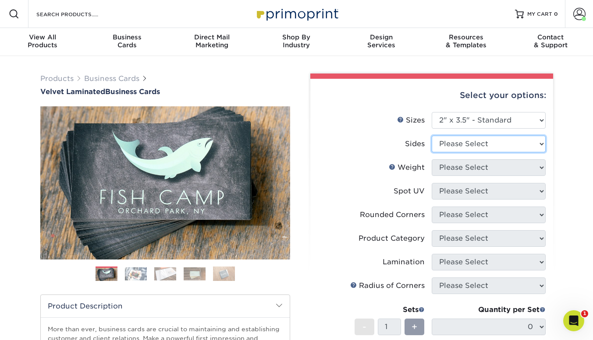
click at [482, 148] on select "Please Select Print Both Sides Print Front Only" at bounding box center [489, 144] width 114 height 17
select select "13abbda7-1d64-4f25-8bb2-c179b224825d"
click at [432, 136] on select "Please Select Print Both Sides Print Front Only" at bounding box center [489, 144] width 114 height 17
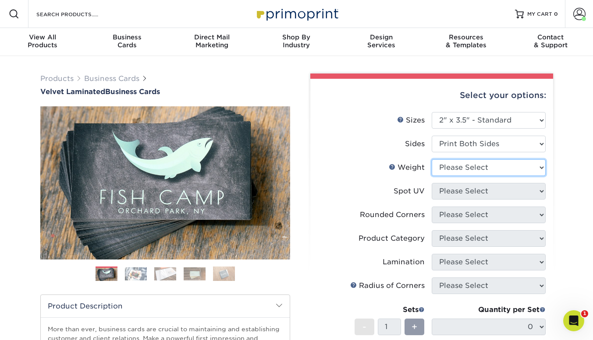
click at [481, 167] on select "Please Select 16PT" at bounding box center [489, 168] width 114 height 17
select select "16PT"
click at [432, 160] on select "Please Select 16PT" at bounding box center [489, 168] width 114 height 17
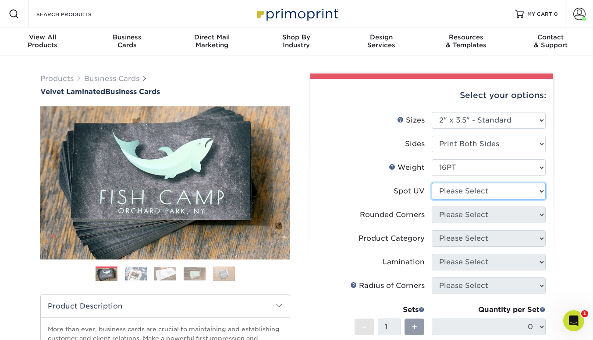
click at [462, 191] on select "Please Select No Spot UV Front and Back (Both Sides) Front Only Back Only" at bounding box center [489, 191] width 114 height 17
select select "1"
click at [432, 183] on select "Please Select No Spot UV Front and Back (Both Sides) Front Only Back Only" at bounding box center [489, 191] width 114 height 17
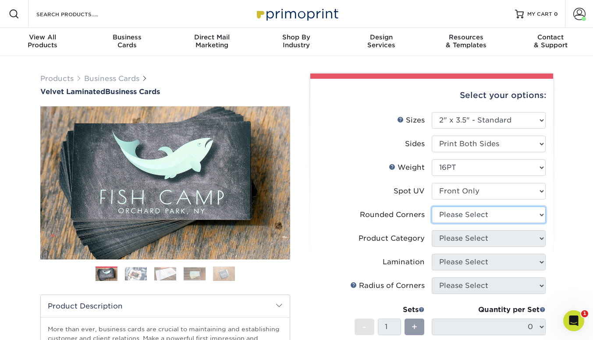
click at [473, 212] on select "Please Select Yes - Round 2 Corners Yes - Round 4 Corners No" at bounding box center [489, 215] width 114 height 17
select select "7672df9e-0e0a-464d-8e1f-920c575e4da3"
click at [432, 207] on select "Please Select Yes - Round 2 Corners Yes - Round 4 Corners No" at bounding box center [489, 215] width 114 height 17
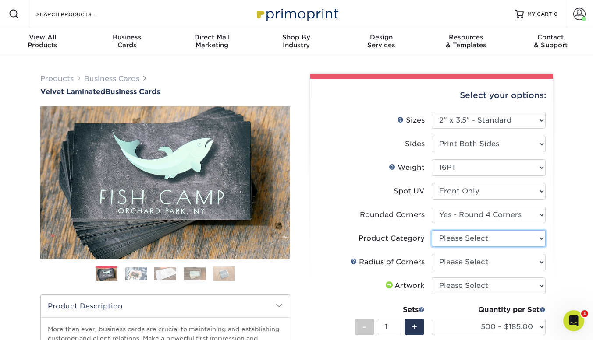
click at [494, 243] on select "Please Select Business Cards" at bounding box center [489, 239] width 114 height 17
select select "3b5148f1-0588-4f88-a218-97bcfdce65c1"
click at [432, 231] on select "Please Select Business Cards" at bounding box center [489, 239] width 114 height 17
click at [480, 262] on select "Please Select Rounded 1/8" Rounded 1/4"" at bounding box center [489, 262] width 114 height 17
select select "479fbfe7-6a0c-4895-8c9a-81739b7486c9"
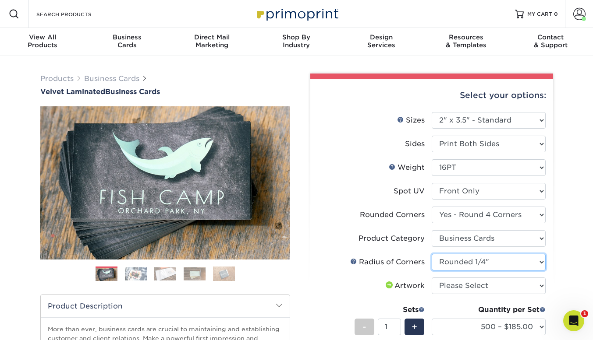
click at [432, 254] on select "Please Select Rounded 1/8" Rounded 1/4"" at bounding box center [489, 262] width 114 height 17
click at [482, 291] on select "Please Select I will upload files I need a design - $100" at bounding box center [489, 286] width 114 height 17
select select "upload"
click at [432, 278] on select "Please Select I will upload files I need a design - $100" at bounding box center [489, 286] width 114 height 17
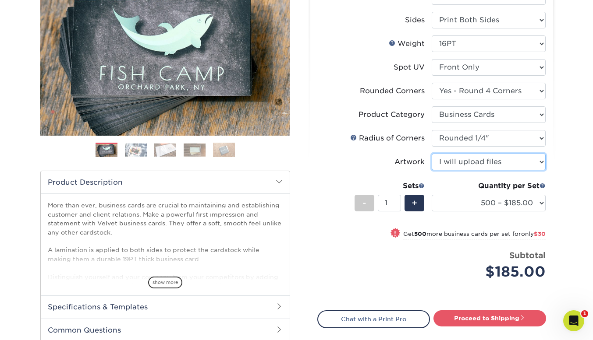
scroll to position [134, 0]
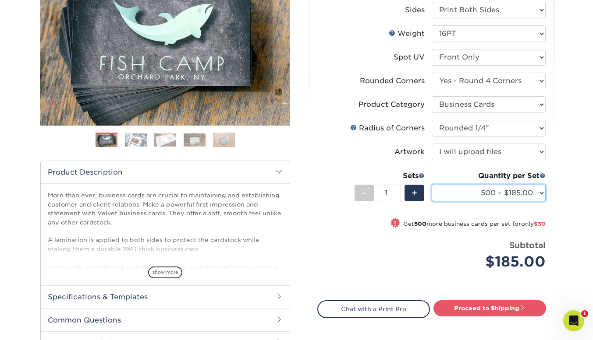
click at [540, 191] on select "500 – $185.00 1000 – $215.00 2500 – $518.00 5000 – $869.00 10000 – $1557.00" at bounding box center [489, 193] width 114 height 17
click at [537, 192] on select "500 – $185.00 1000 – $215.00 2500 – $518.00 5000 – $869.00 10000 – $1557.00" at bounding box center [489, 193] width 114 height 17
click at [575, 127] on div "Products Business Cards Velvet Laminated Business Cards Previous Next" at bounding box center [296, 162] width 593 height 481
